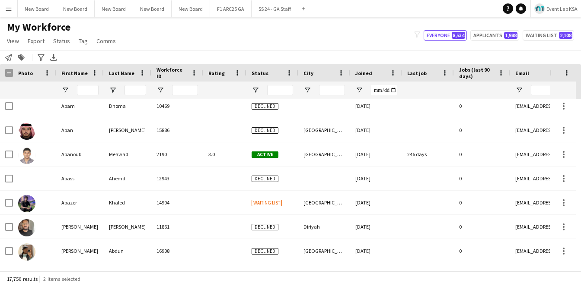
scroll to position [411, 0]
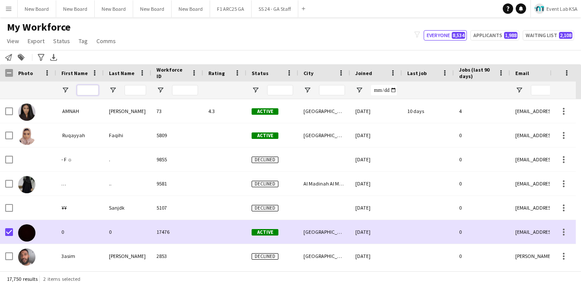
click at [90, 90] on input "First Name Filter Input" at bounding box center [88, 90] width 22 height 10
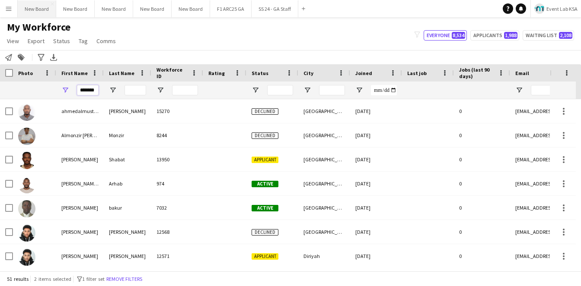
type input "*******"
click at [136, 93] on input "Last Name Filter Input" at bounding box center [135, 90] width 22 height 10
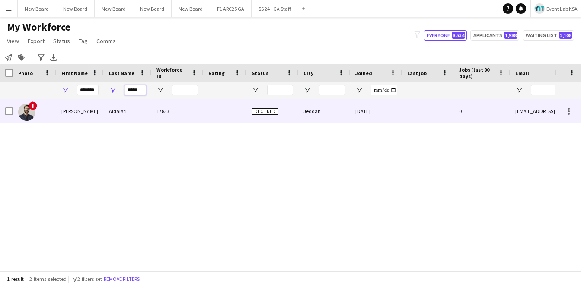
type input "*****"
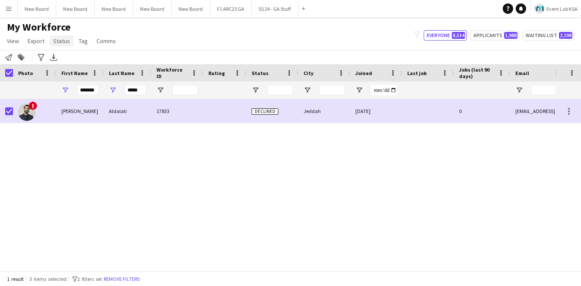
click at [64, 46] on link "Status" at bounding box center [62, 40] width 24 height 11
click at [79, 63] on link "Edit" at bounding box center [80, 60] width 60 height 18
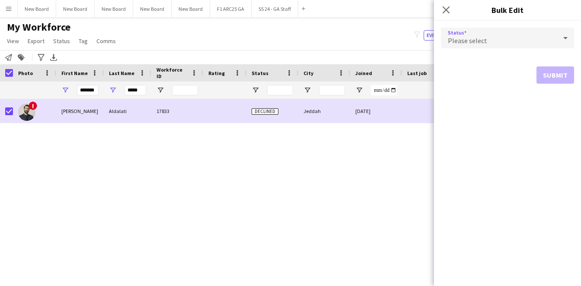
click at [518, 35] on div "Please select" at bounding box center [499, 38] width 116 height 21
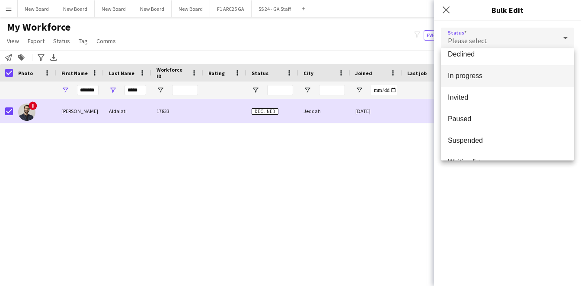
scroll to position [89, 0]
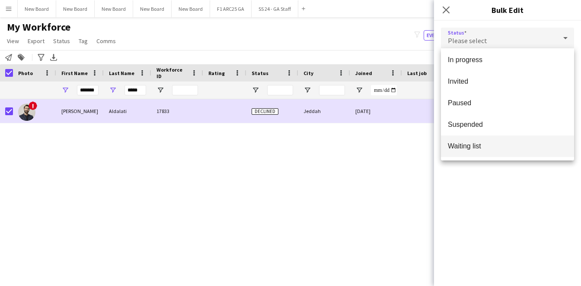
click at [487, 151] on mat-option "Waiting list" at bounding box center [507, 147] width 133 height 22
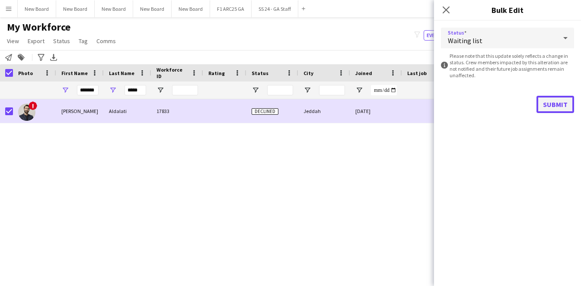
click at [550, 106] on button "Submit" at bounding box center [555, 104] width 38 height 17
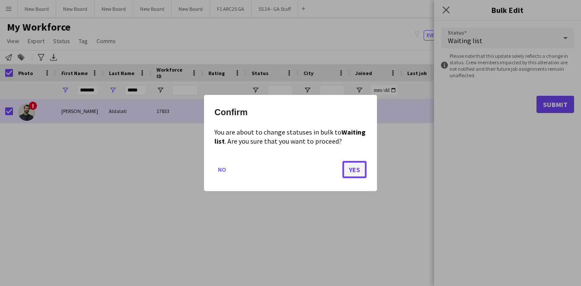
click at [357, 172] on button "Yes" at bounding box center [354, 169] width 24 height 17
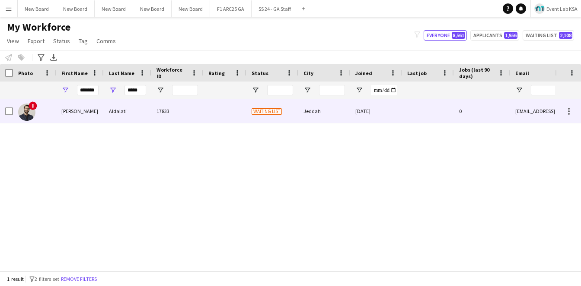
click at [206, 120] on div at bounding box center [224, 111] width 43 height 24
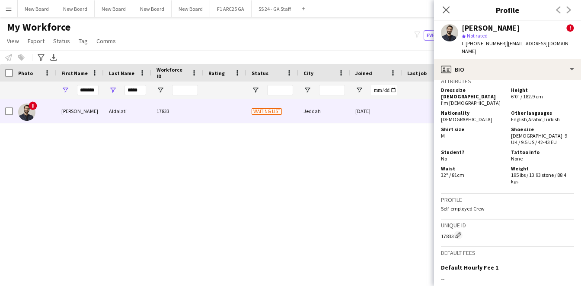
scroll to position [545, 0]
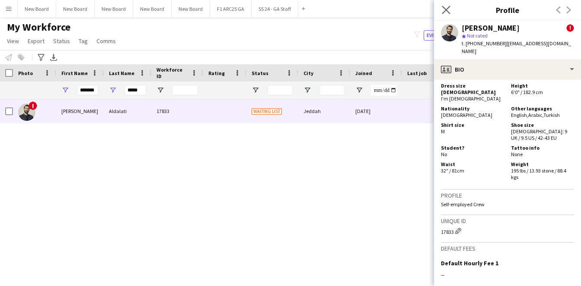
click at [448, 15] on app-icon "Close pop-in" at bounding box center [446, 10] width 13 height 13
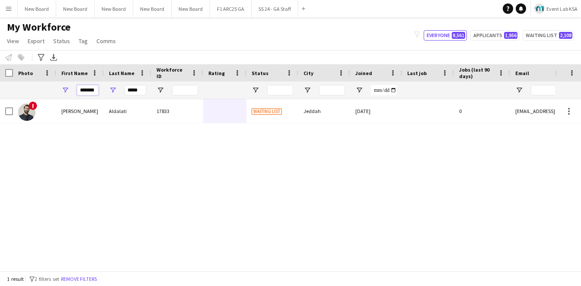
click at [89, 94] on input "*******" at bounding box center [88, 90] width 22 height 10
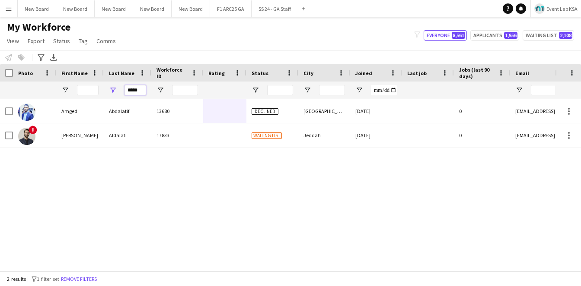
click at [137, 88] on input "*****" at bounding box center [135, 90] width 22 height 10
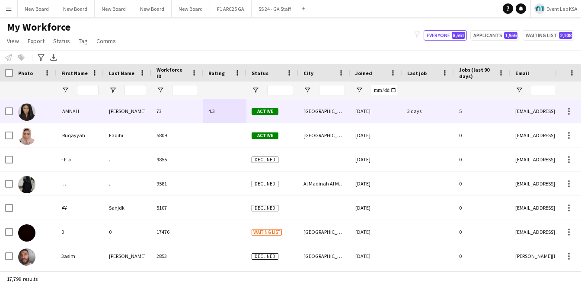
click at [89, 112] on div "‏ AMNAH" at bounding box center [80, 111] width 48 height 24
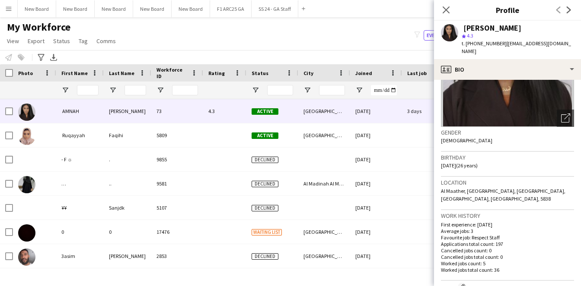
scroll to position [90, 0]
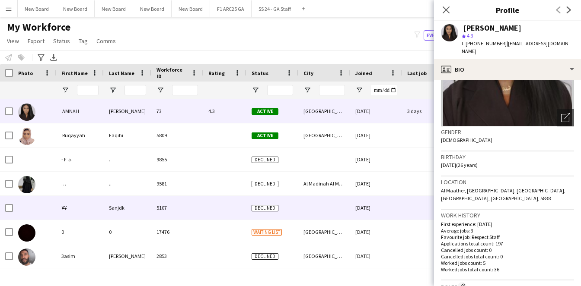
click at [231, 216] on div at bounding box center [224, 208] width 43 height 24
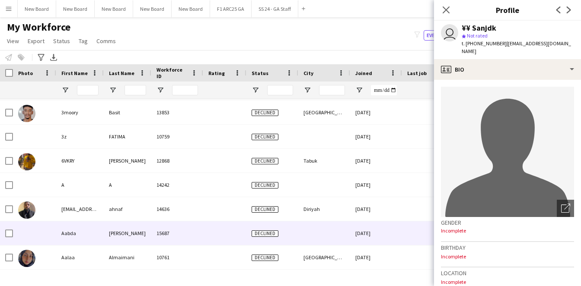
scroll to position [0, 0]
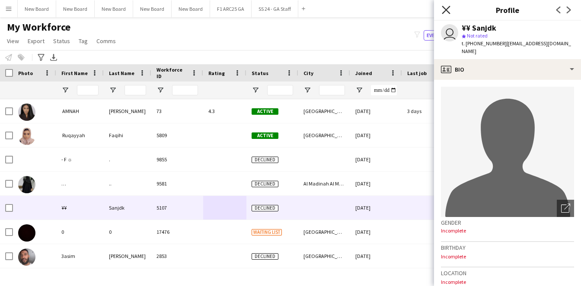
click at [444, 6] on icon "Close pop-in" at bounding box center [446, 10] width 8 height 8
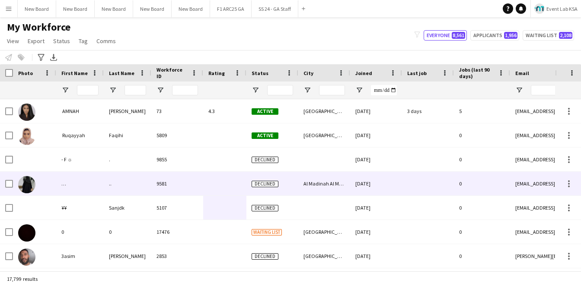
scroll to position [104, 0]
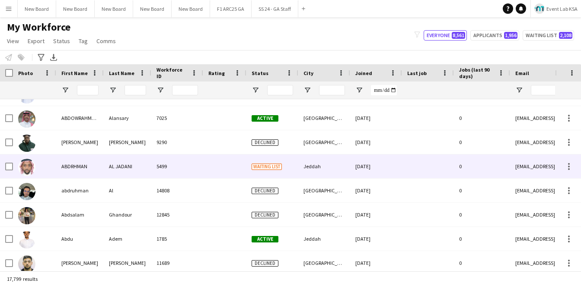
click at [164, 171] on div "5499" at bounding box center [177, 167] width 52 height 24
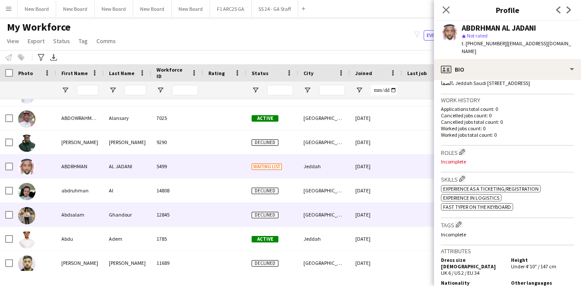
click at [251, 214] on span "Declined" at bounding box center [264, 215] width 27 height 6
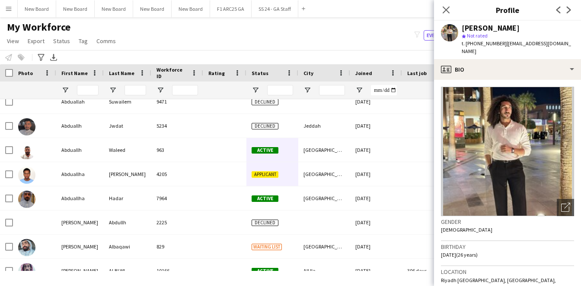
drag, startPoint x: 279, startPoint y: 162, endPoint x: 282, endPoint y: 85, distance: 77.4
click at [282, 85] on div "Workforce Details Photo First Name" at bounding box center [290, 167] width 581 height 207
